Goal: Transaction & Acquisition: Purchase product/service

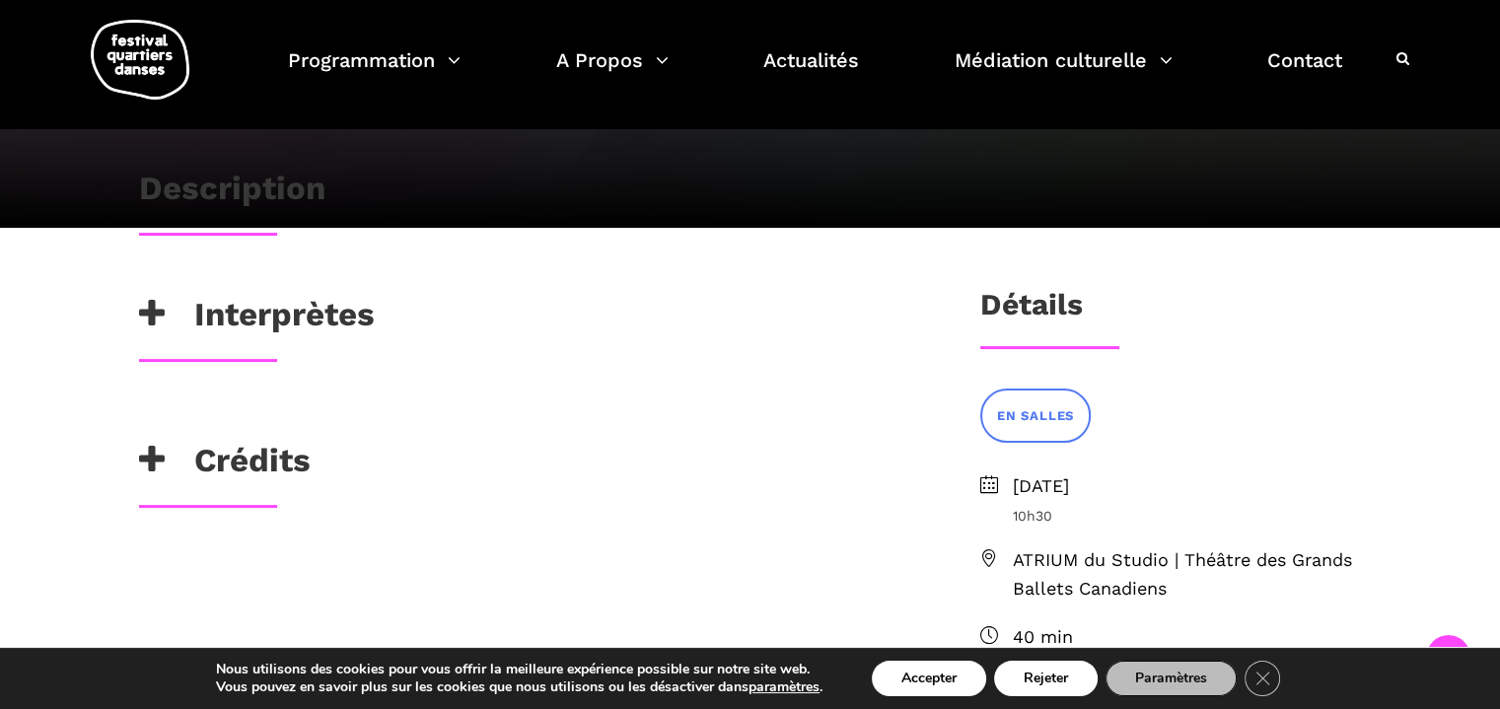
scroll to position [723, 0]
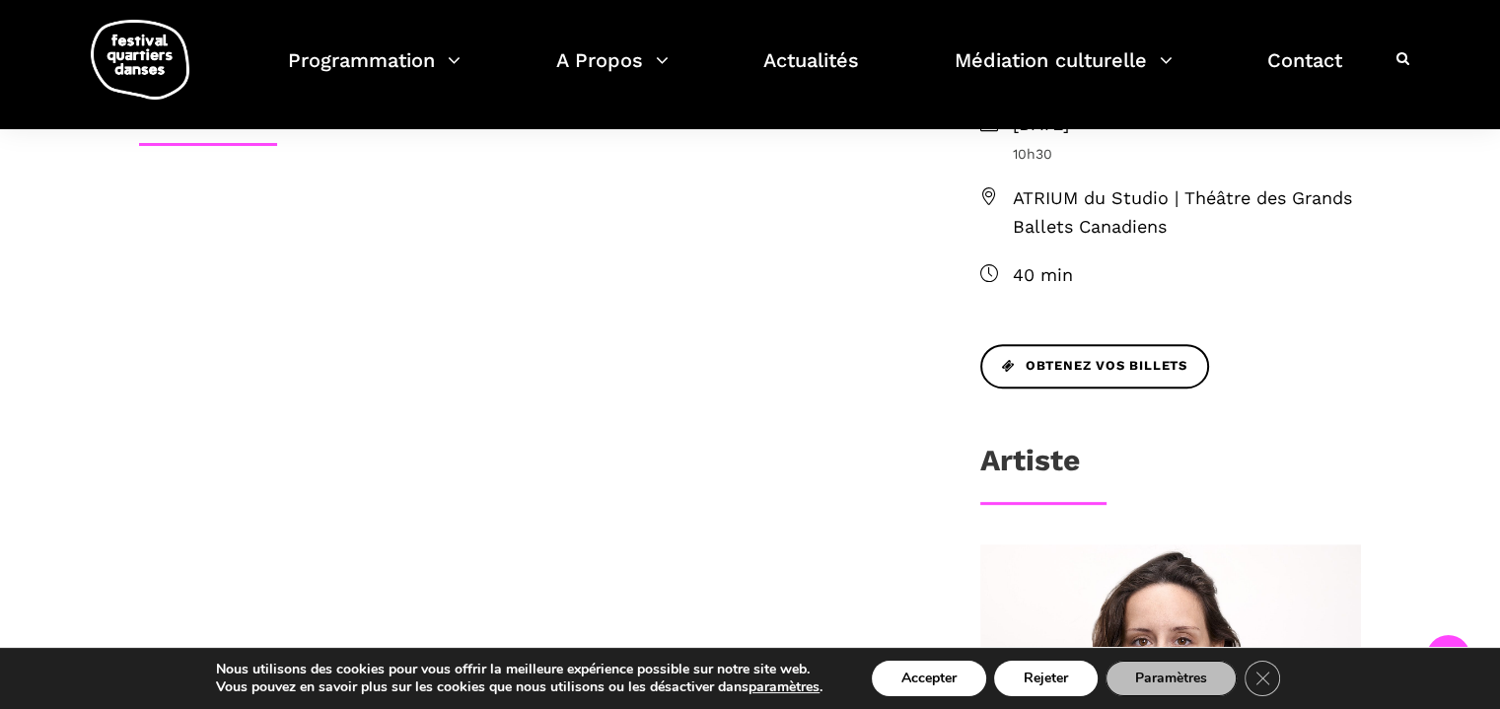
click at [1148, 357] on span "Obtenez vos billets" at bounding box center [1094, 366] width 185 height 21
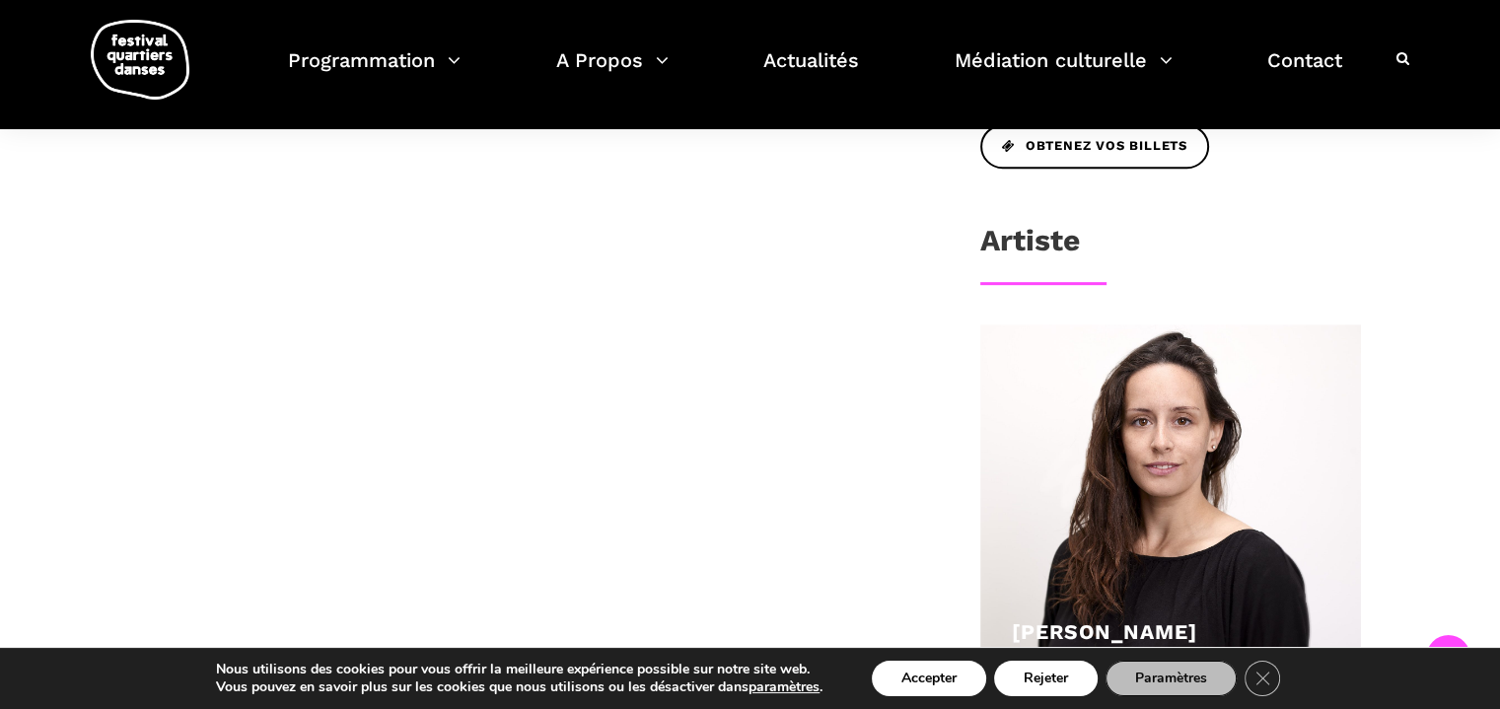
scroll to position [942, 0]
click at [1191, 429] on div at bounding box center [1171, 516] width 382 height 382
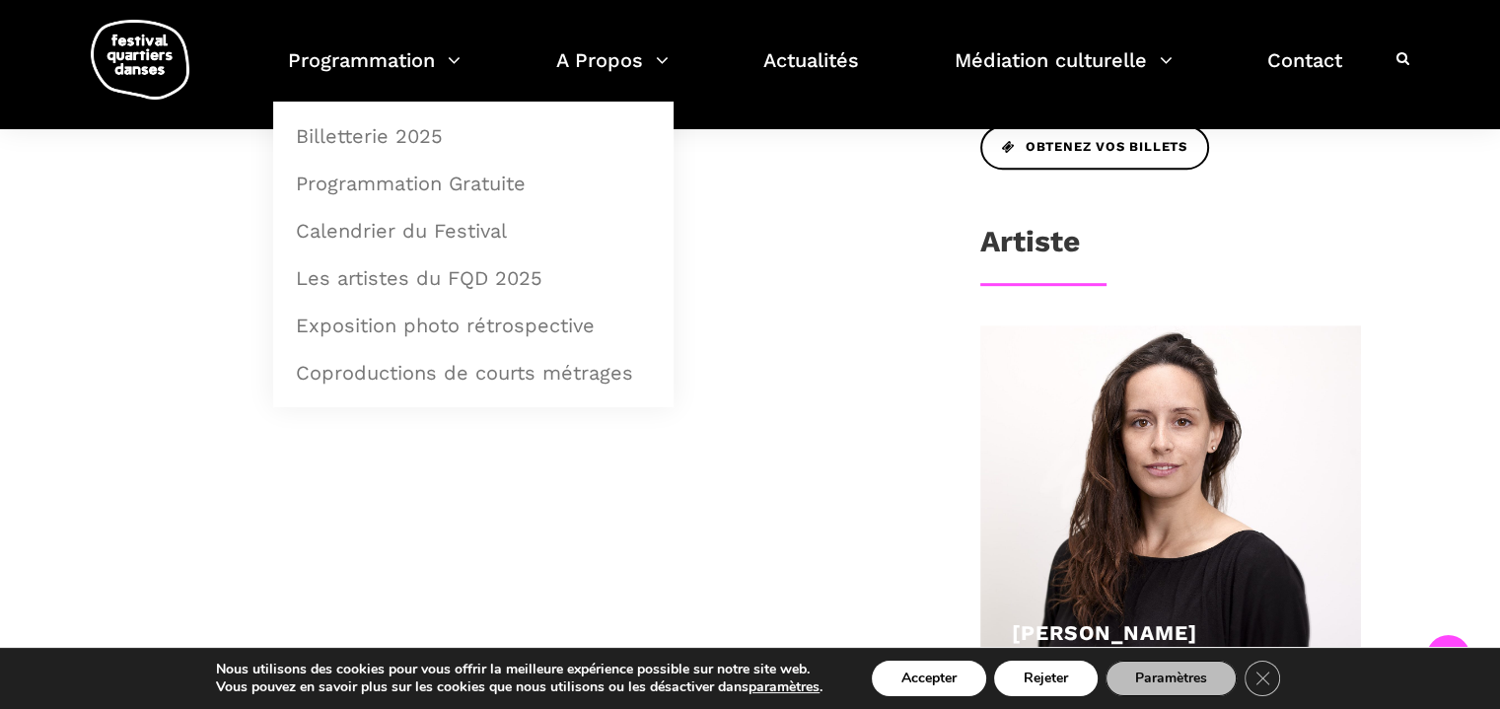
click at [356, 131] on link "Billetterie 2025" at bounding box center [473, 135] width 379 height 45
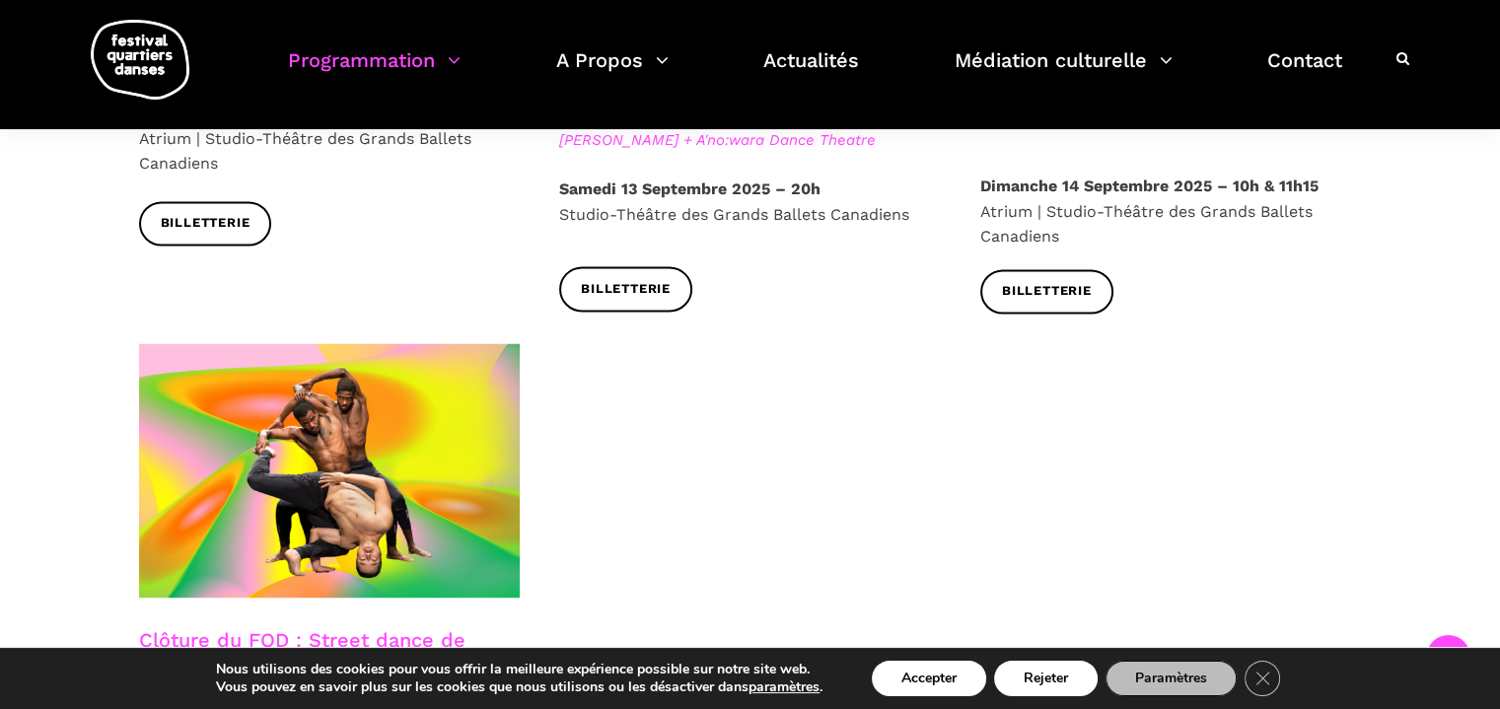
scroll to position [2892, 0]
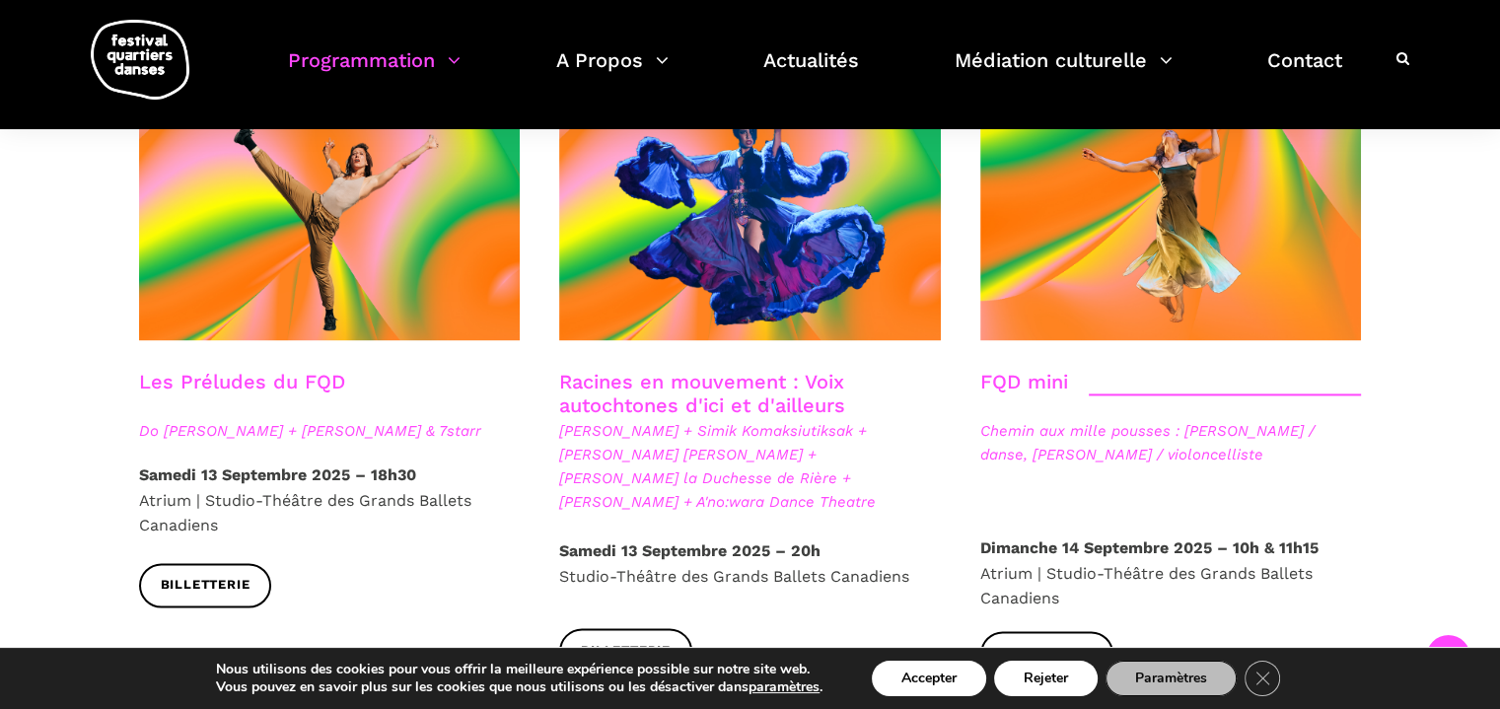
click at [1213, 247] on span at bounding box center [1171, 212] width 382 height 255
click at [740, 370] on link "Racines en mouvement : Voix autochtones d'ici et d'ailleurs" at bounding box center [702, 393] width 286 height 47
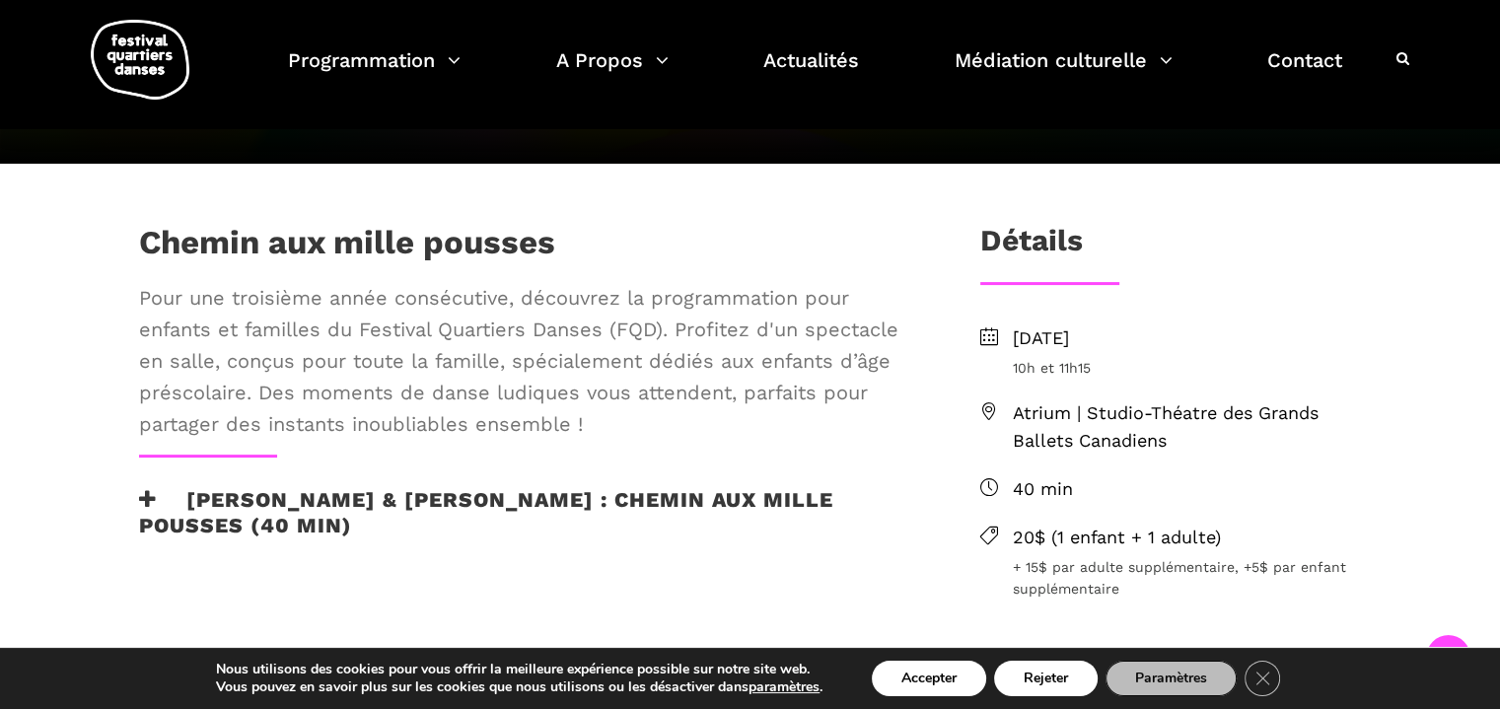
scroll to position [723, 0]
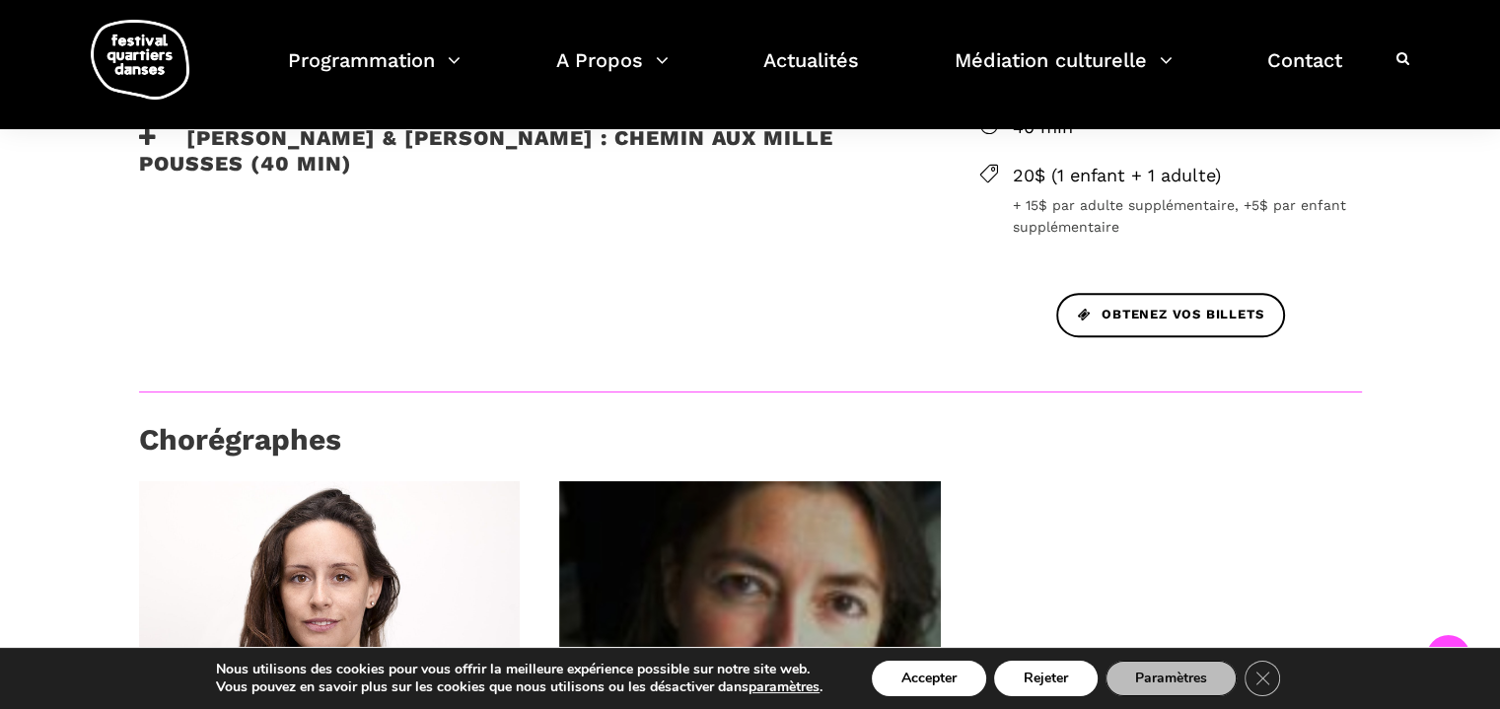
click at [1201, 311] on span "Obtenez vos billets" at bounding box center [1170, 315] width 185 height 21
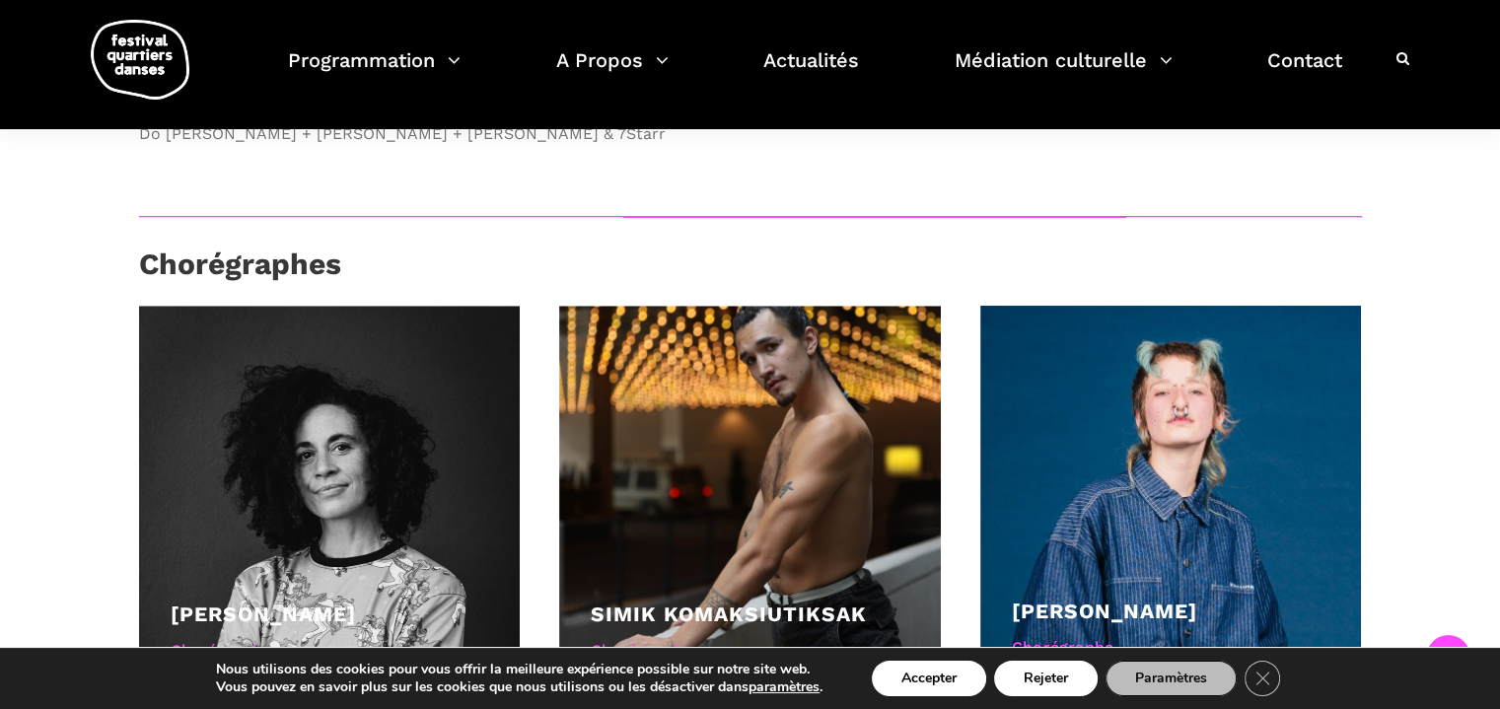
scroll to position [2170, 0]
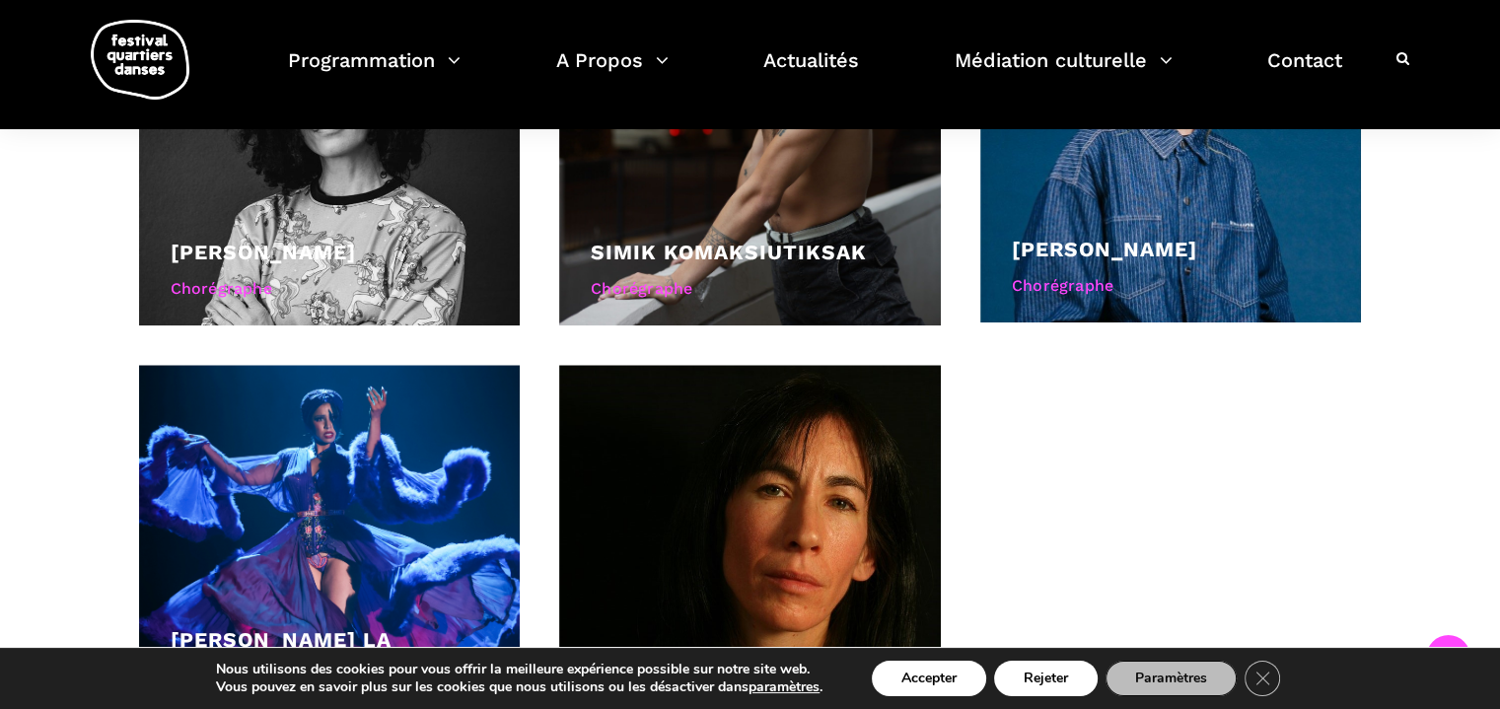
click at [694, 513] on div at bounding box center [750, 556] width 382 height 382
